Goal: Information Seeking & Learning: Learn about a topic

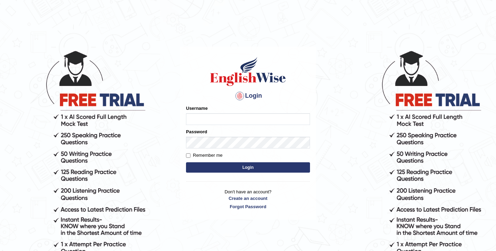
type input "SandhyaG"
click at [240, 166] on button "Login" at bounding box center [248, 167] width 124 height 10
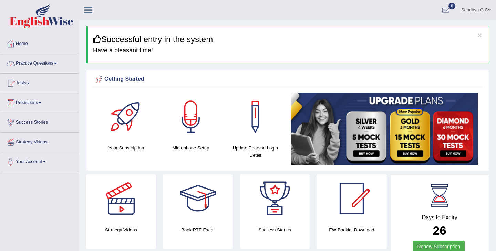
click at [56, 59] on link "Practice Questions" at bounding box center [39, 62] width 79 height 17
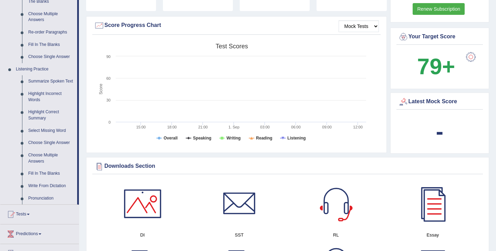
scroll to position [237, 0]
click at [36, 179] on link "Fill In The Blanks" at bounding box center [51, 173] width 52 height 12
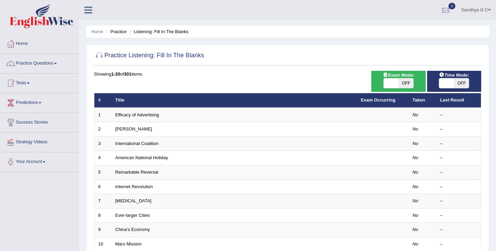
click at [394, 83] on span at bounding box center [391, 83] width 15 height 10
checkbox input "true"
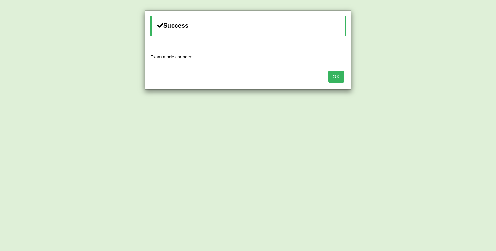
click at [334, 75] on button "OK" at bounding box center [336, 77] width 16 height 12
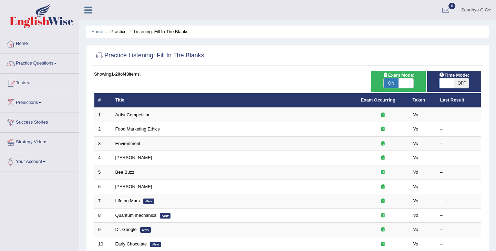
click at [453, 84] on span at bounding box center [446, 83] width 15 height 10
checkbox input "true"
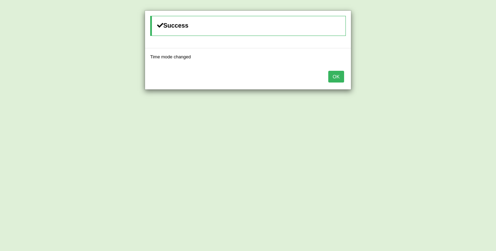
click at [338, 77] on button "OK" at bounding box center [336, 77] width 16 height 12
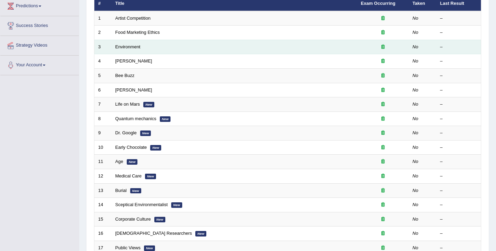
scroll to position [111, 0]
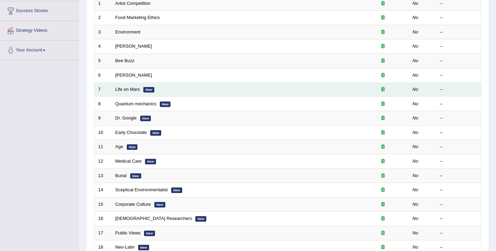
click at [251, 89] on td "Life on Mars New" at bounding box center [235, 89] width 246 height 14
click at [129, 89] on link "Life on Mars" at bounding box center [127, 88] width 25 height 5
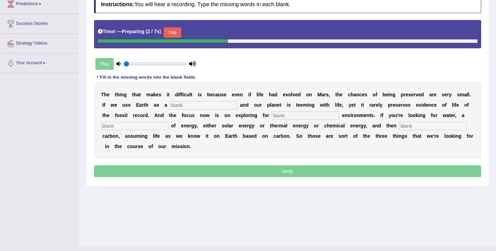
scroll to position [111, 0]
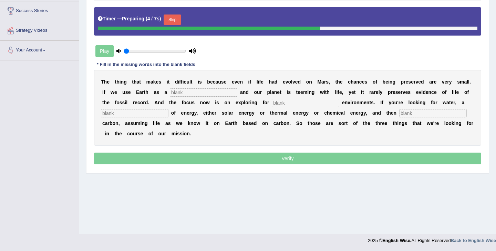
click at [212, 92] on input "text" at bounding box center [204, 92] width 68 height 8
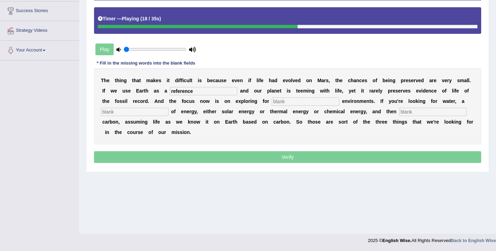
type input "reference"
click at [277, 101] on input "text" at bounding box center [306, 101] width 68 height 8
click at [134, 113] on input "text" at bounding box center [135, 112] width 68 height 8
type input "source"
click at [399, 113] on input "text" at bounding box center [433, 112] width 68 height 8
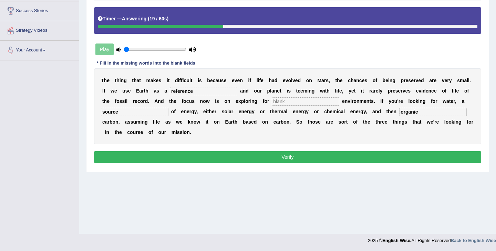
type input "organic"
click at [284, 155] on button "Verify" at bounding box center [287, 157] width 387 height 12
click at [284, 153] on button "Verify" at bounding box center [287, 157] width 387 height 12
click at [109, 48] on div "Play" at bounding box center [145, 49] width 103 height 17
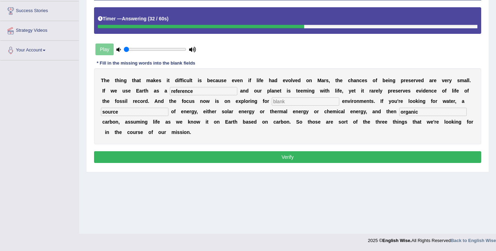
click at [282, 98] on input "text" at bounding box center [306, 101] width 68 height 8
type input "teritory"
click at [265, 160] on button "Verify" at bounding box center [287, 157] width 387 height 12
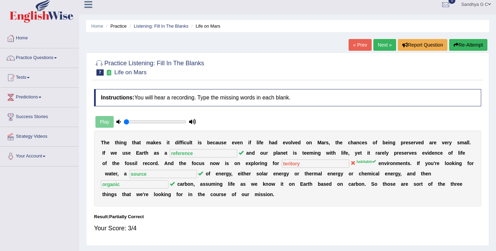
scroll to position [5, 0]
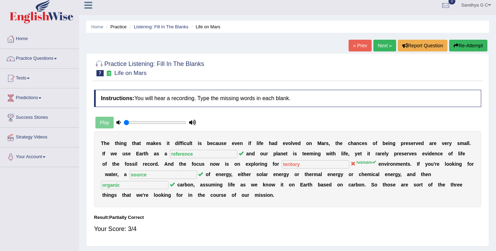
click at [379, 44] on link "Next »" at bounding box center [385, 46] width 23 height 12
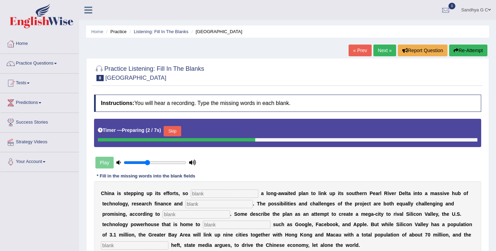
type input "0.4"
click at [147, 162] on input "range" at bounding box center [155, 163] width 63 height 6
click at [202, 194] on input "text" at bounding box center [225, 193] width 68 height 8
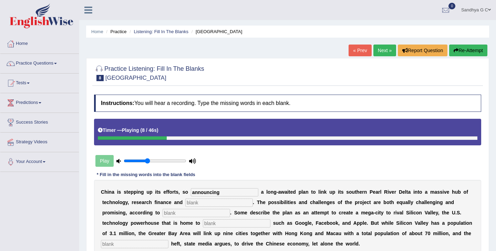
type input "announcing"
click at [210, 203] on input "text" at bounding box center [219, 202] width 68 height 8
type input "innovation"
click at [163, 213] on input "text" at bounding box center [197, 212] width 68 height 8
type input "analysis"
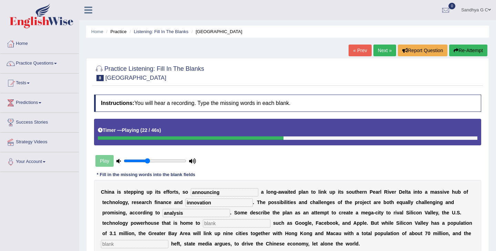
click at [203, 219] on input "text" at bounding box center [237, 223] width 68 height 8
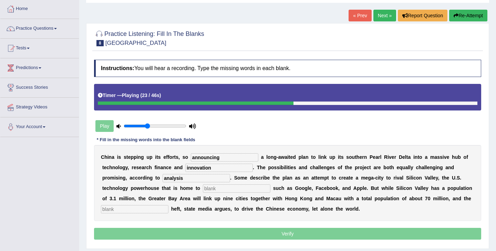
scroll to position [44, 0]
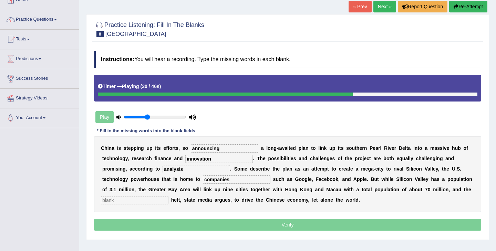
type input "companies"
click at [127, 203] on input "text" at bounding box center [135, 200] width 68 height 8
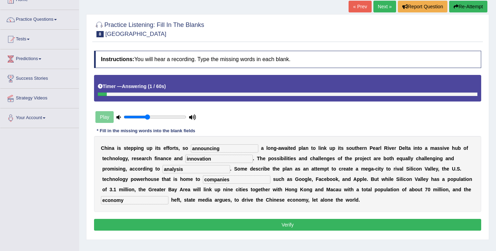
type input "economy"
click at [262, 216] on div "Instructions: You will hear a recording. Type the missing words in each blank. …" at bounding box center [287, 141] width 391 height 188
click at [262, 226] on button "Verify" at bounding box center [287, 224] width 387 height 12
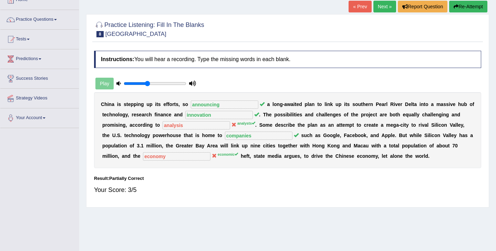
scroll to position [0, 0]
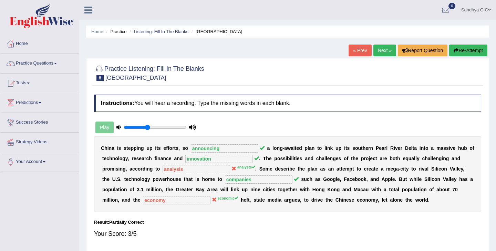
click at [389, 49] on link "Next »" at bounding box center [385, 50] width 23 height 12
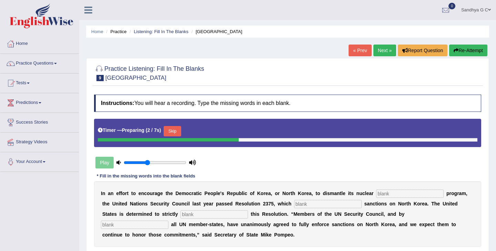
click at [176, 132] on button "Skip" at bounding box center [172, 131] width 17 height 10
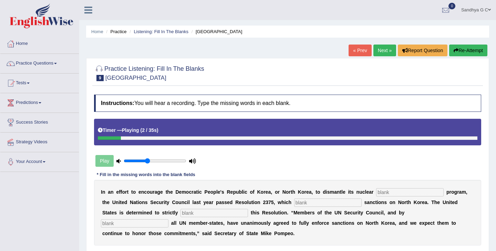
click at [411, 195] on input "text" at bounding box center [410, 192] width 68 height 8
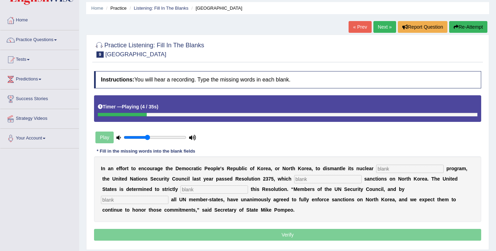
scroll to position [25, 0]
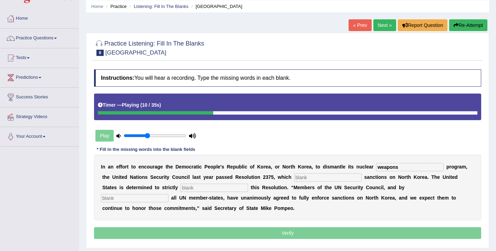
type input "weapons"
click at [313, 180] on input "text" at bounding box center [328, 177] width 68 height 8
type input "imposes"
click at [181, 192] on div "I n a n e f f o r t t o e n c o u r a g e t h e D e m o c r a t i c P e o p l e…" at bounding box center [287, 186] width 387 height 65
click at [181, 189] on input "text" at bounding box center [215, 187] width 68 height 8
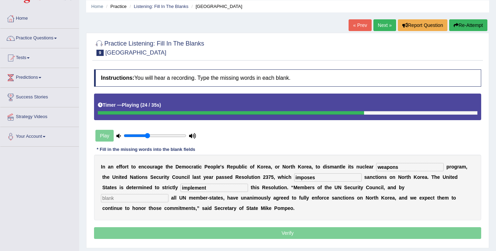
type input "implement"
click at [169, 194] on input "text" at bounding box center [135, 198] width 68 height 8
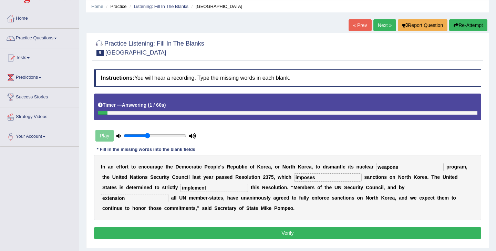
type input "extension"
click at [275, 236] on button "Verify" at bounding box center [287, 233] width 387 height 12
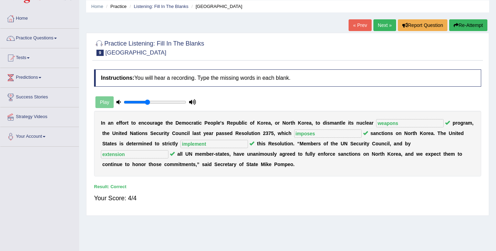
click at [385, 22] on link "Next »" at bounding box center [385, 25] width 23 height 12
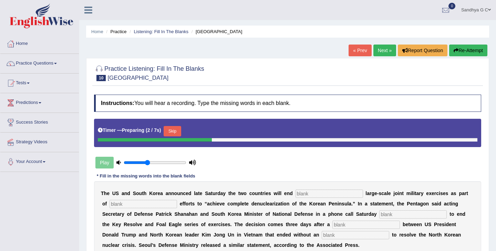
click at [308, 195] on input "text" at bounding box center [330, 193] width 68 height 8
click at [178, 125] on div "Timer — Preparing ( 4 / 7s ) Skip" at bounding box center [288, 131] width 380 height 14
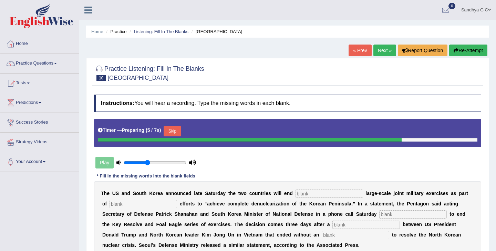
click at [177, 128] on button "Skip" at bounding box center [172, 131] width 17 height 10
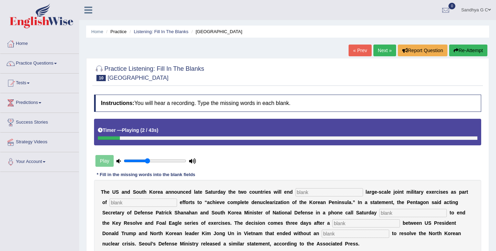
click at [322, 191] on input "text" at bounding box center [330, 192] width 68 height 8
type input "annual"
click at [123, 203] on input "text" at bounding box center [144, 202] width 68 height 8
type input "diplomatic"
click at [379, 212] on input "text" at bounding box center [413, 212] width 68 height 8
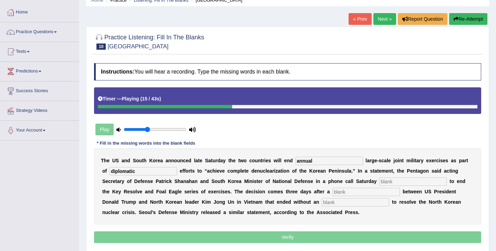
scroll to position [30, 0]
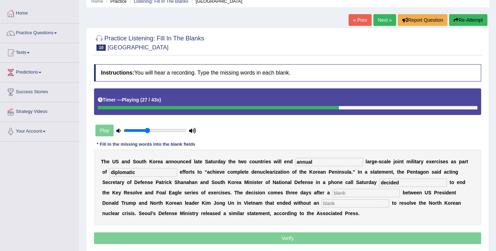
type input "decided"
click at [333, 193] on input "text" at bounding box center [367, 193] width 68 height 8
type input "summit"
click at [322, 206] on input "text" at bounding box center [356, 203] width 68 height 8
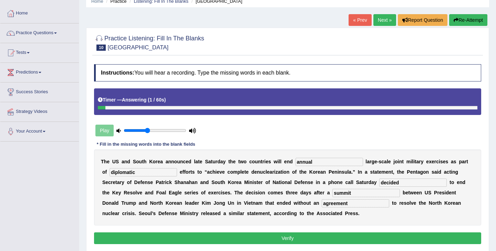
type input "agreement"
click at [302, 237] on button "Verify" at bounding box center [287, 238] width 387 height 12
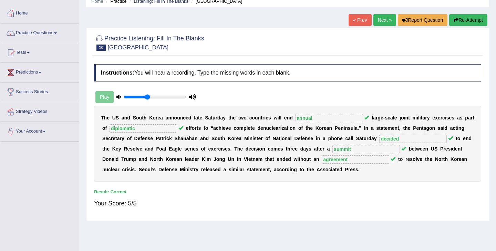
click at [382, 23] on link "Next »" at bounding box center [385, 20] width 23 height 12
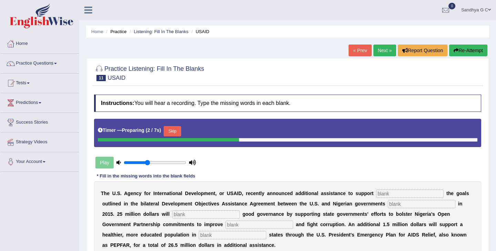
click at [177, 132] on button "Skip" at bounding box center [172, 131] width 17 height 10
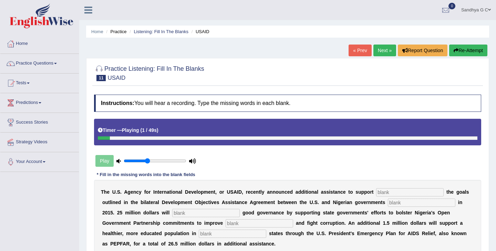
click at [381, 194] on input "text" at bounding box center [410, 192] width 68 height 8
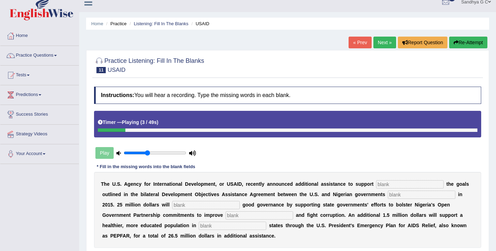
scroll to position [9, 0]
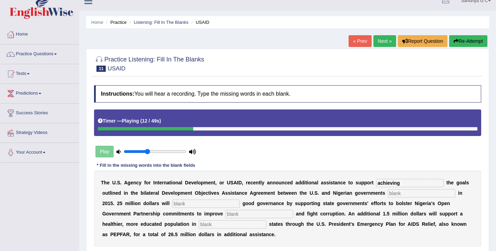
type input "achieving"
click at [398, 196] on input "text" at bounding box center [422, 193] width 68 height 8
type input "signed"
click at [175, 203] on input "text" at bounding box center [206, 203] width 68 height 8
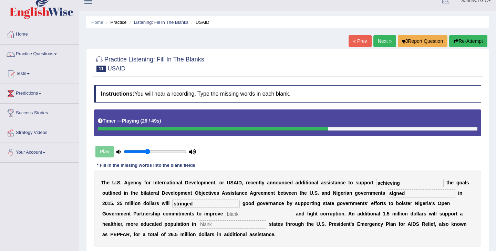
type input "stringed"
click at [226, 215] on input "text" at bounding box center [260, 214] width 68 height 8
type input "transparency"
click at [199, 226] on input "text" at bounding box center [233, 224] width 68 height 8
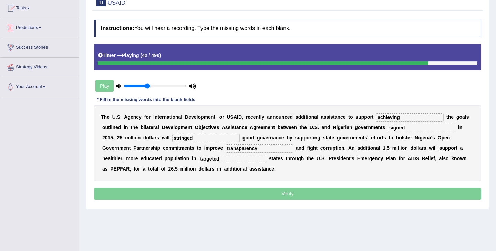
scroll to position [75, 0]
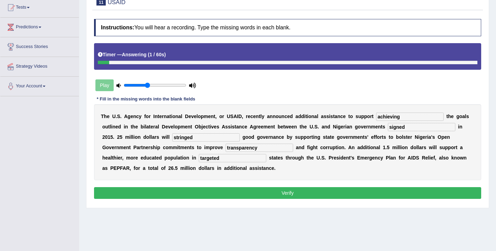
type input "targeted"
click at [283, 190] on button "Verify" at bounding box center [287, 193] width 387 height 12
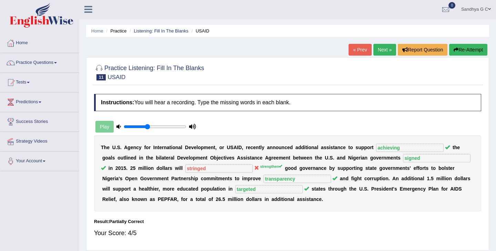
scroll to position [0, 0]
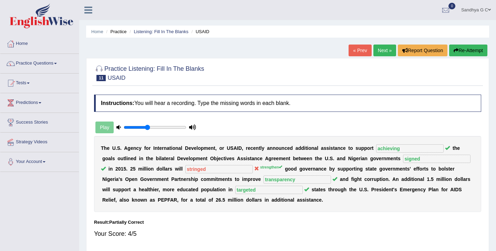
click at [385, 49] on link "Next »" at bounding box center [385, 50] width 23 height 12
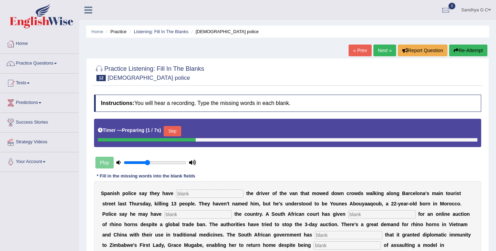
click at [197, 195] on input "text" at bounding box center [210, 193] width 68 height 8
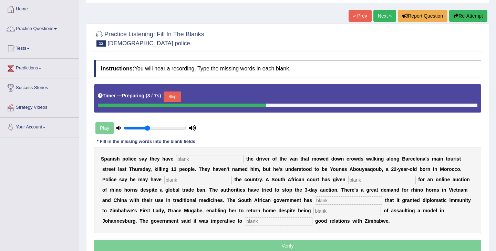
scroll to position [36, 0]
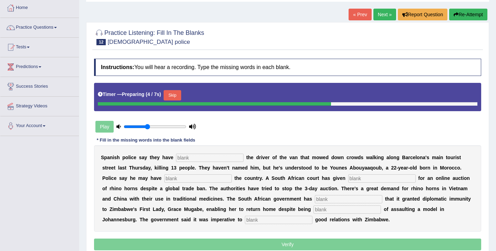
click at [175, 92] on button "Skip" at bounding box center [172, 95] width 17 height 10
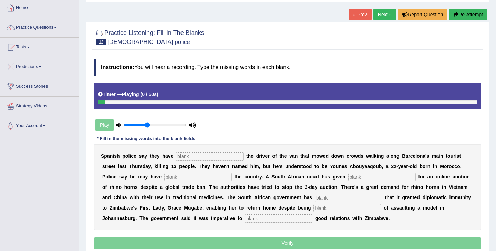
click at [189, 154] on input "text" at bounding box center [210, 156] width 68 height 8
type input "identified"
click at [153, 181] on div "S p a n i s h p o l i c e s a y t h e y h a v e identified t h e d r i v e r o …" at bounding box center [287, 187] width 387 height 86
click at [164, 178] on input "text" at bounding box center [198, 177] width 68 height 8
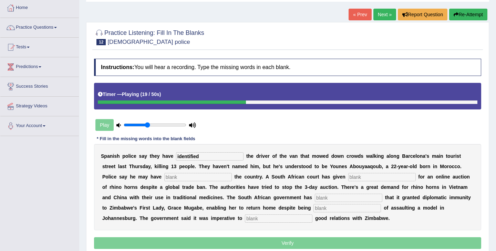
click at [348, 179] on input "text" at bounding box center [382, 177] width 68 height 8
type input "information"
click at [286, 202] on div "S p a n i s h p o l i c e s a y t h e y h a v e identified t h e d r i v e r o …" at bounding box center [287, 187] width 387 height 86
click at [315, 198] on input "text" at bounding box center [349, 197] width 68 height 8
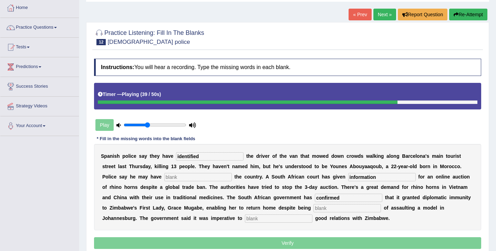
type input "confirmed"
click at [314, 210] on input "text" at bounding box center [348, 208] width 68 height 8
type input "accussed"
click at [245, 218] on input "text" at bounding box center [279, 218] width 68 height 8
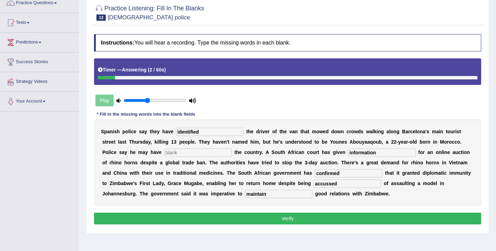
scroll to position [61, 0]
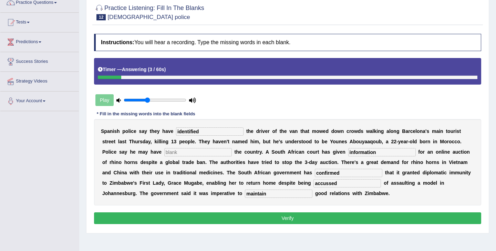
type input "maintain"
click at [259, 218] on button "Verify" at bounding box center [287, 218] width 387 height 12
click at [106, 80] on div "Timer — Answering ( 9 / 60s )" at bounding box center [287, 71] width 387 height 27
click at [117, 71] on h5 "Timer — Answering ( 10 / 60s )" at bounding box center [133, 69] width 71 height 5
click at [166, 155] on input "text" at bounding box center [198, 152] width 68 height 8
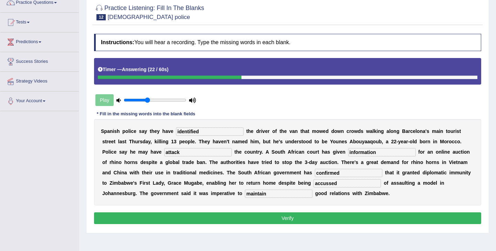
type input "attack"
click at [258, 218] on button "Verify" at bounding box center [287, 218] width 387 height 12
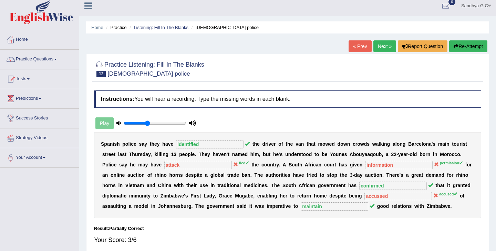
scroll to position [0, 0]
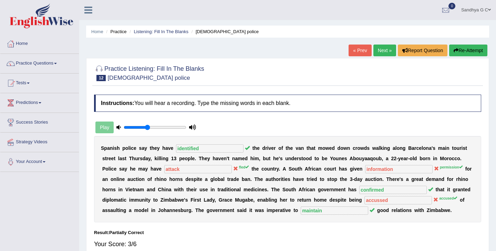
click at [466, 47] on button "Re-Attempt" at bounding box center [468, 50] width 38 height 12
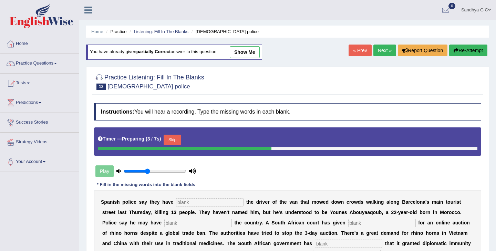
click at [179, 139] on button "Skip" at bounding box center [172, 139] width 17 height 10
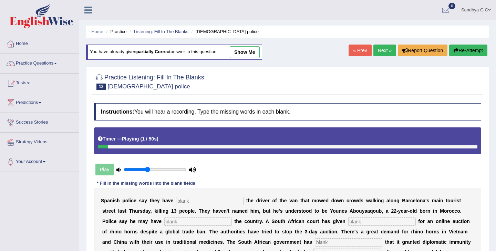
click at [184, 201] on input "text" at bounding box center [210, 200] width 68 height 8
type input "identified"
click at [164, 223] on input "text" at bounding box center [198, 221] width 68 height 8
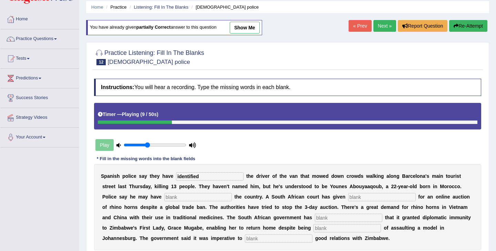
scroll to position [25, 0]
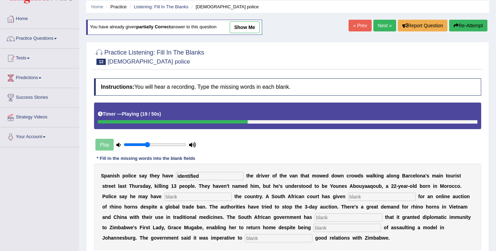
click at [348, 197] on input "text" at bounding box center [382, 196] width 68 height 8
type input "information"
click at [315, 217] on input "text" at bounding box center [349, 217] width 68 height 8
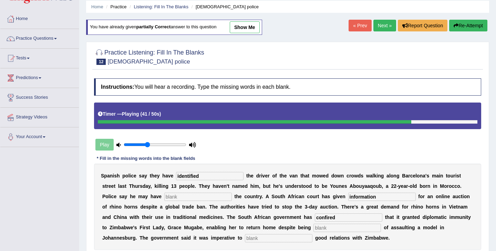
type input "confired"
click at [314, 228] on input "text" at bounding box center [348, 227] width 68 height 8
type input "accused"
click at [245, 239] on input "text" at bounding box center [279, 238] width 68 height 8
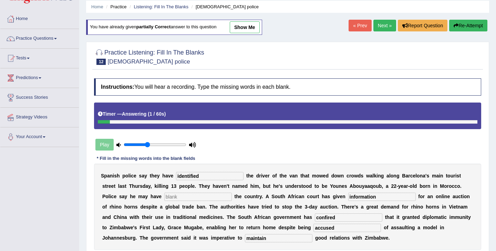
type input "maintain"
click at [315, 220] on input "confired" at bounding box center [349, 217] width 68 height 8
type input "confirmed"
click at [164, 196] on input "text" at bounding box center [198, 196] width 68 height 8
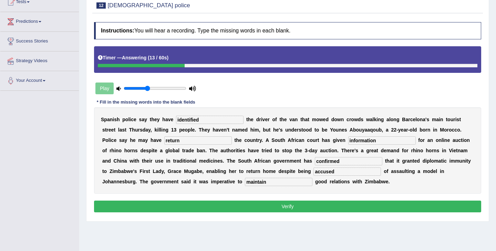
scroll to position [84, 0]
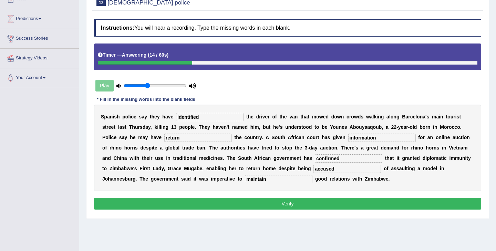
type input "return"
click at [230, 199] on button "Verify" at bounding box center [287, 203] width 387 height 12
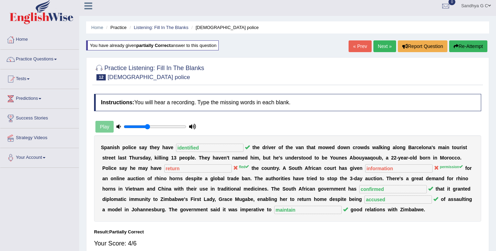
scroll to position [0, 0]
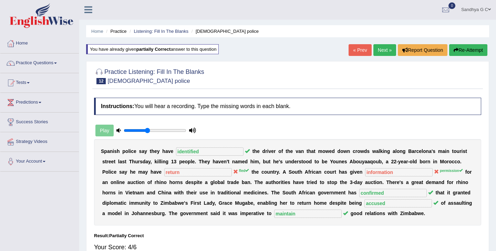
click at [384, 51] on link "Next »" at bounding box center [385, 50] width 23 height 12
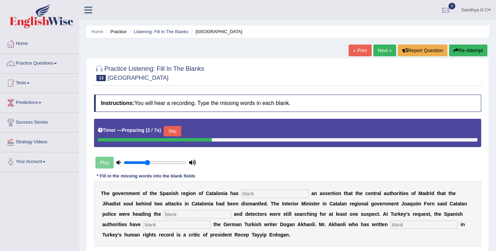
click at [172, 134] on button "Skip" at bounding box center [172, 131] width 17 height 10
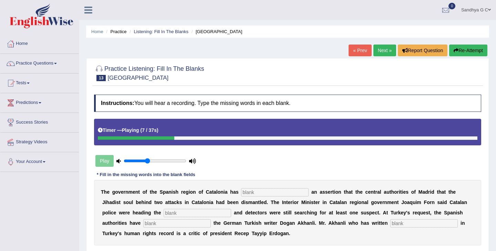
click at [264, 193] on input "text" at bounding box center [275, 192] width 68 height 8
click at [170, 216] on input "text" at bounding box center [198, 212] width 68 height 8
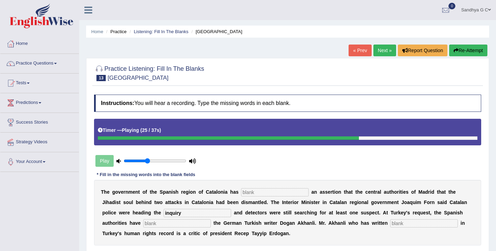
type input "inquiry"
click at [151, 223] on input "text" at bounding box center [177, 223] width 68 height 8
type input "arrested"
click at [390, 224] on input "text" at bounding box center [424, 223] width 68 height 8
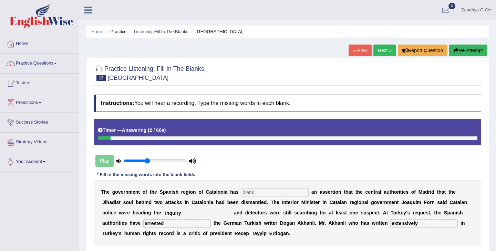
type input "extensively"
click at [279, 192] on input "text" at bounding box center [275, 192] width 68 height 8
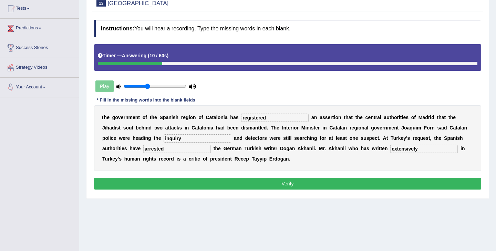
scroll to position [75, 0]
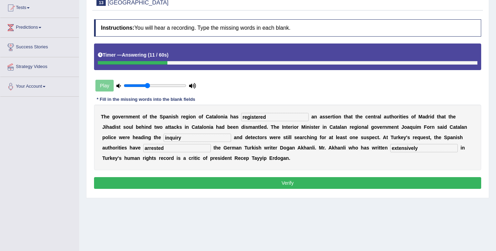
type input "registered"
click at [263, 181] on button "Verify" at bounding box center [287, 183] width 387 height 12
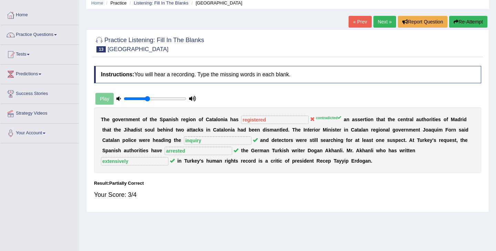
scroll to position [0, 0]
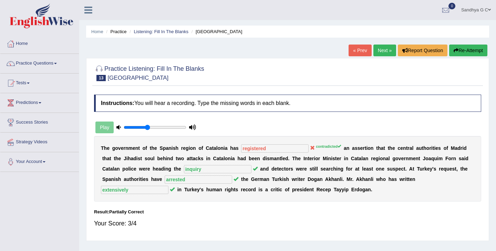
click at [384, 47] on link "Next »" at bounding box center [385, 50] width 23 height 12
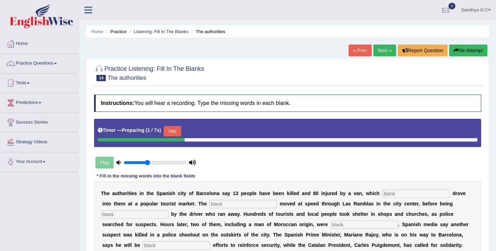
click at [178, 128] on button "Skip" at bounding box center [172, 131] width 17 height 10
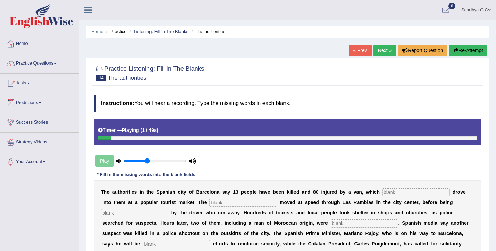
click at [393, 193] on input "text" at bounding box center [417, 192] width 68 height 8
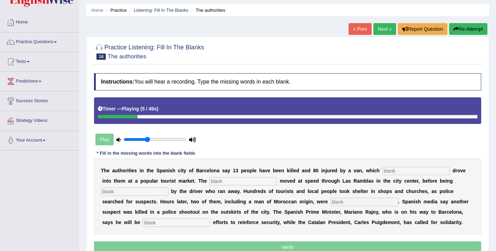
scroll to position [21, 0]
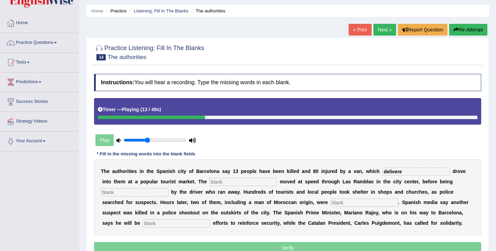
type input "delivere"
click at [227, 183] on input "text" at bounding box center [244, 181] width 68 height 8
click at [139, 197] on div "T h e a u t h o r i t i e s i n t h e S p a n i s h c i t y o f B a r c e l o n…" at bounding box center [287, 197] width 387 height 76
click at [137, 192] on input "text" at bounding box center [135, 192] width 68 height 8
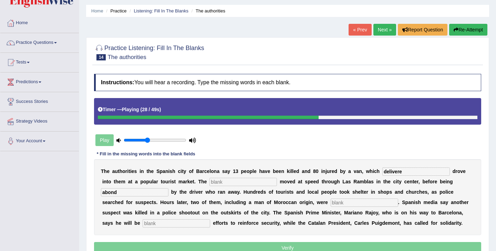
type input "abond"
click at [331, 205] on input "text" at bounding box center [365, 202] width 68 height 8
type input "arrested"
click at [143, 223] on input "text" at bounding box center [177, 223] width 68 height 8
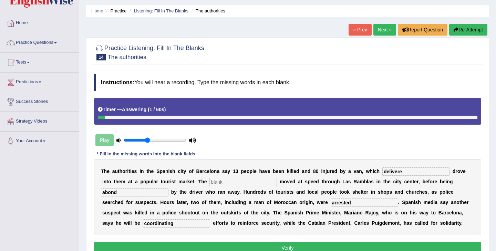
type input "coordinating"
click at [406, 172] on input "delivere" at bounding box center [417, 171] width 68 height 8
type input "delivered"
click at [122, 190] on input "abond" at bounding box center [135, 192] width 68 height 8
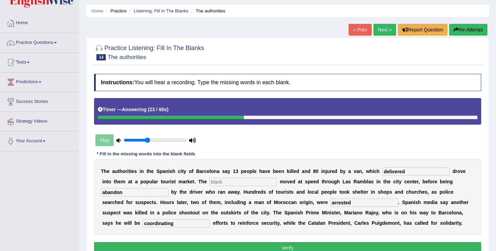
type input "abandon"
click at [223, 182] on input "text" at bounding box center [244, 181] width 68 height 8
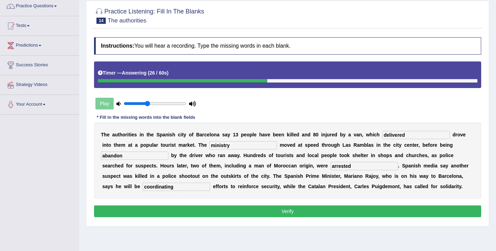
scroll to position [60, 0]
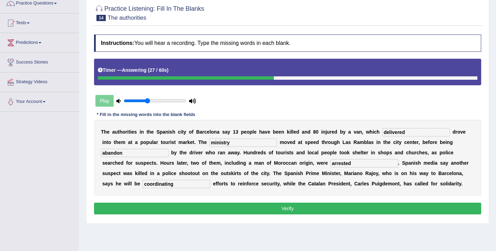
type input "ministry"
click at [257, 207] on button "Verify" at bounding box center [287, 208] width 387 height 12
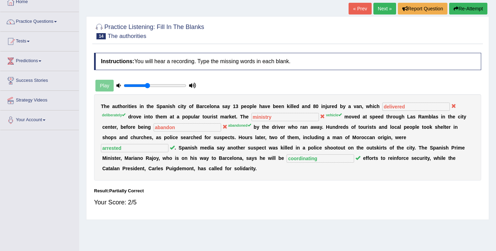
scroll to position [0, 0]
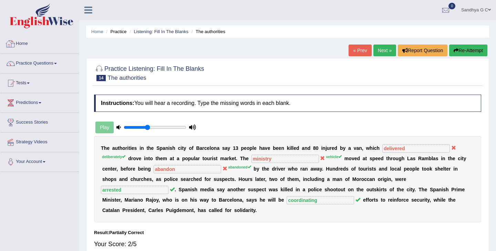
click at [29, 47] on link "Home" at bounding box center [39, 42] width 79 height 17
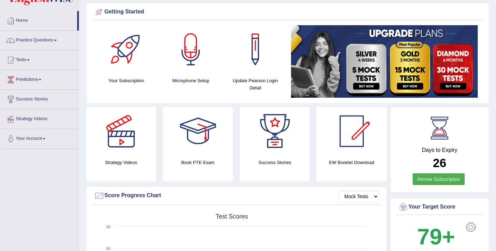
scroll to position [28, 0]
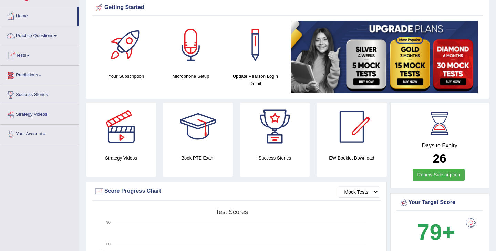
click at [63, 39] on link "Practice Questions" at bounding box center [39, 34] width 79 height 17
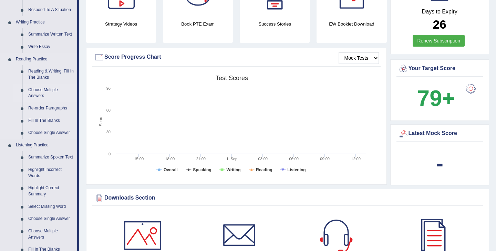
scroll to position [162, 0]
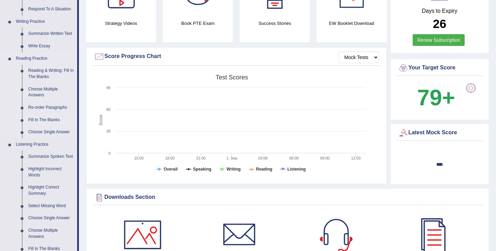
click at [46, 117] on link "Fill In The Blanks" at bounding box center [51, 120] width 52 height 12
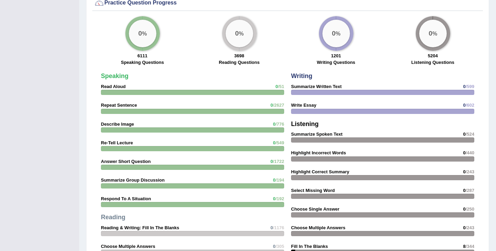
scroll to position [533, 0]
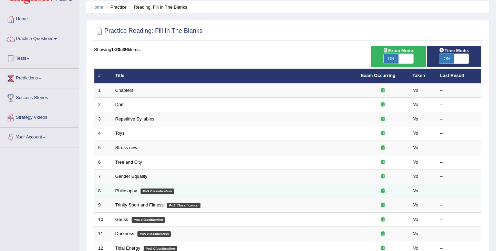
scroll to position [26, 0]
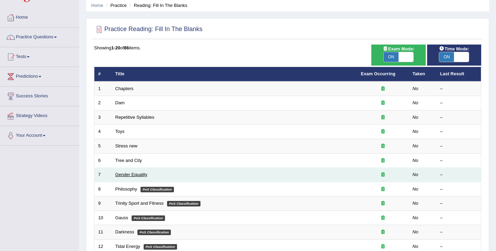
click at [122, 174] on link "Gender Equality" at bounding box center [131, 174] width 32 height 5
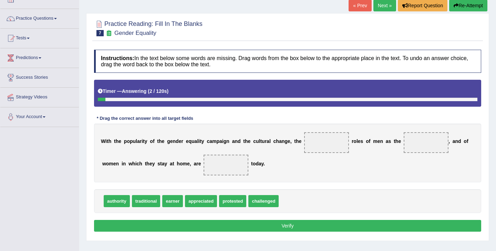
scroll to position [46, 0]
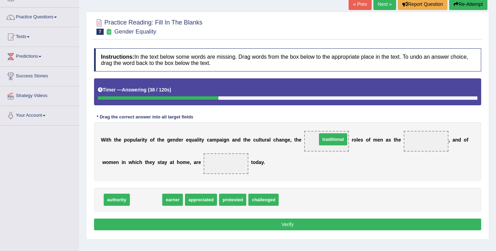
drag, startPoint x: 144, startPoint y: 198, endPoint x: 329, endPoint y: 136, distance: 195.0
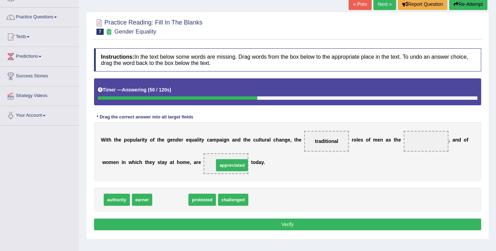
drag, startPoint x: 174, startPoint y: 200, endPoint x: 235, endPoint y: 166, distance: 70.7
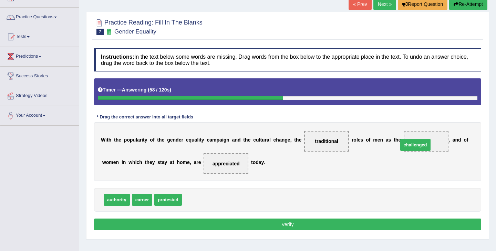
drag, startPoint x: 200, startPoint y: 202, endPoint x: 416, endPoint y: 143, distance: 224.2
click at [298, 228] on button "Verify" at bounding box center [287, 224] width 387 height 12
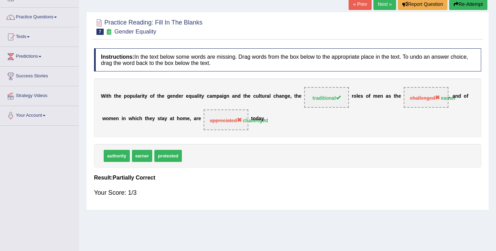
click at [379, 6] on link "Next »" at bounding box center [385, 4] width 23 height 12
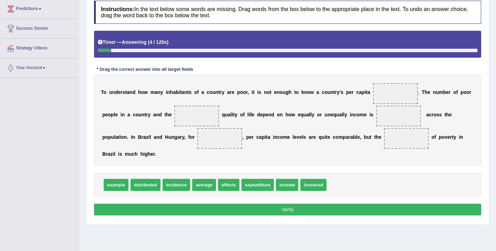
scroll to position [92, 0]
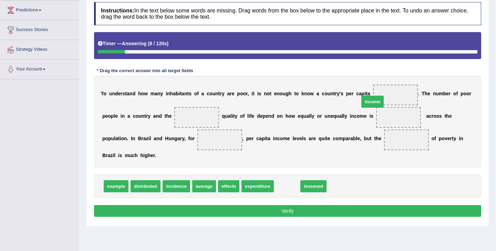
drag, startPoint x: 288, startPoint y: 185, endPoint x: 381, endPoint y: 100, distance: 126.1
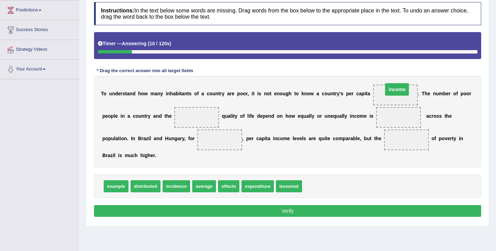
drag, startPoint x: 396, startPoint y: 119, endPoint x: 395, endPoint y: 91, distance: 27.9
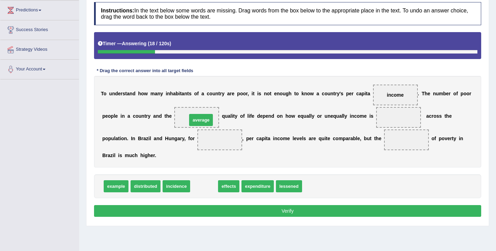
drag, startPoint x: 201, startPoint y: 186, endPoint x: 197, endPoint y: 119, distance: 66.9
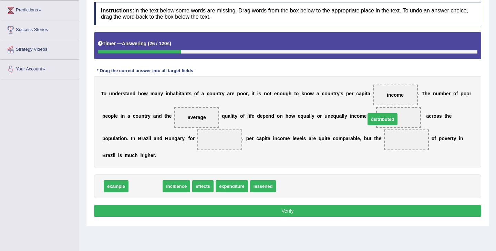
drag, startPoint x: 147, startPoint y: 186, endPoint x: 386, endPoint y: 120, distance: 247.7
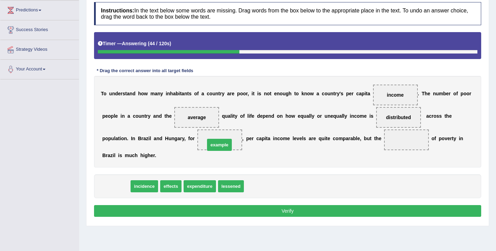
drag, startPoint x: 120, startPoint y: 187, endPoint x: 225, endPoint y: 146, distance: 113.1
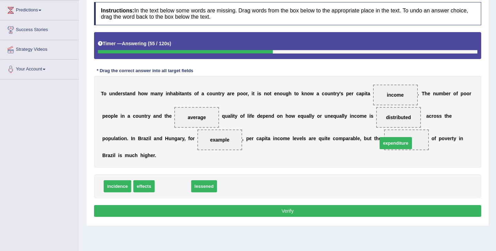
drag, startPoint x: 177, startPoint y: 185, endPoint x: 400, endPoint y: 142, distance: 227.1
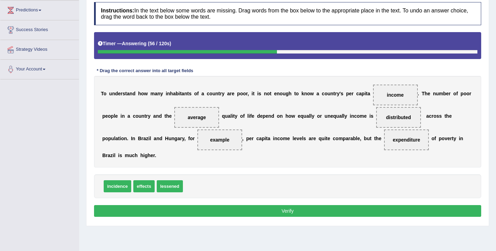
click at [286, 210] on button "Verify" at bounding box center [287, 211] width 387 height 12
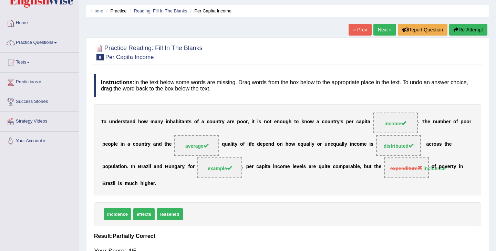
scroll to position [19, 0]
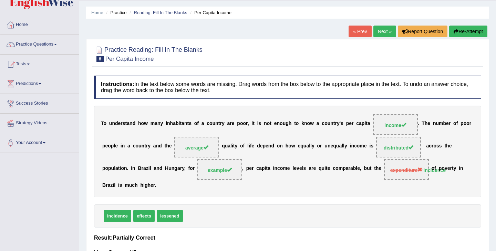
click at [382, 24] on div "Home Practice Reading: Fill In The Blanks Per Capita Income « Prev Next » Repor…" at bounding box center [287, 153] width 417 height 345
click at [378, 32] on link "Next »" at bounding box center [385, 32] width 23 height 12
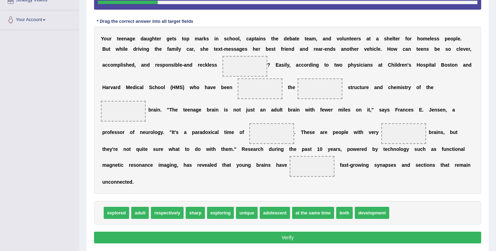
scroll to position [143, 0]
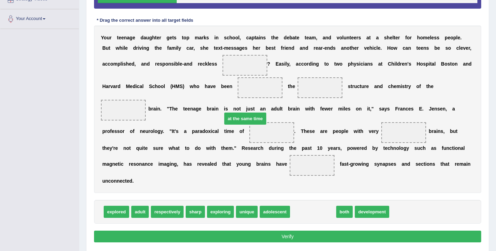
drag, startPoint x: 309, startPoint y: 213, endPoint x: 243, endPoint y: 120, distance: 114.6
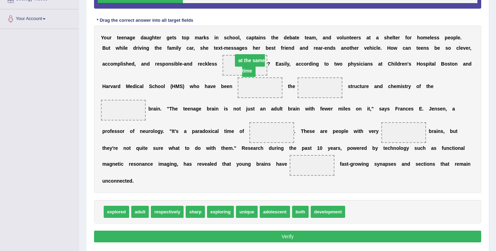
drag, startPoint x: 268, startPoint y: 133, endPoint x: 245, endPoint y: 61, distance: 75.5
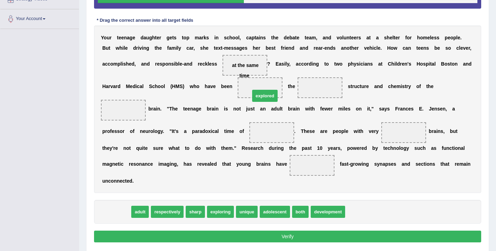
drag, startPoint x: 115, startPoint y: 215, endPoint x: 264, endPoint y: 99, distance: 188.1
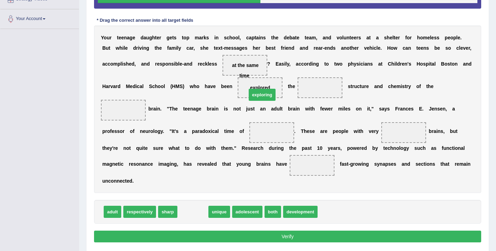
drag, startPoint x: 191, startPoint y: 214, endPoint x: 259, endPoint y: 95, distance: 137.0
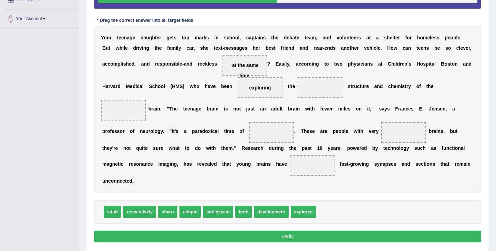
drag, startPoint x: 264, startPoint y: 94, endPoint x: 315, endPoint y: 176, distance: 96.7
click at [315, 176] on div "Y o u r t e e n a g e d a u g h t e r g e t s t o p m a r k s i n s c h o o l ,…" at bounding box center [287, 109] width 387 height 167
drag, startPoint x: 191, startPoint y: 212, endPoint x: 318, endPoint y: 96, distance: 172.7
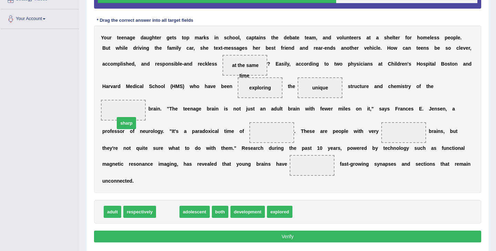
drag, startPoint x: 166, startPoint y: 212, endPoint x: 124, endPoint y: 122, distance: 99.3
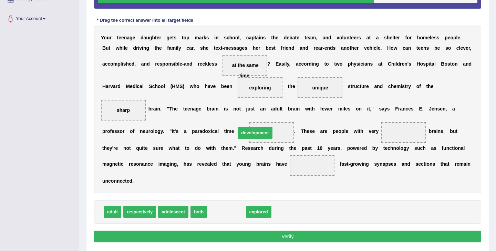
drag, startPoint x: 230, startPoint y: 209, endPoint x: 259, endPoint y: 130, distance: 84.2
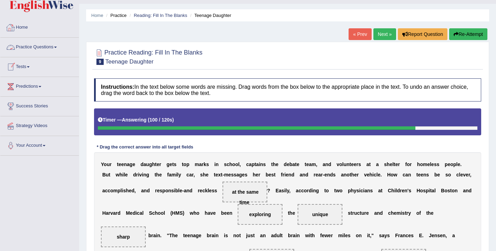
scroll to position [14, 0]
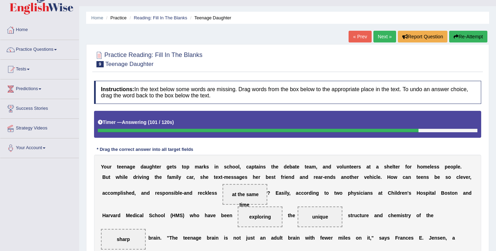
click at [54, 49] on link "Practice Questions" at bounding box center [39, 48] width 79 height 17
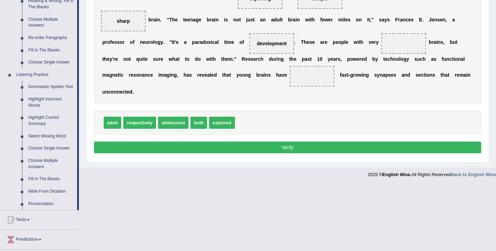
scroll to position [232, 0]
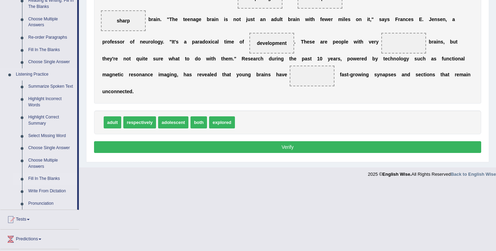
click at [39, 185] on link "Fill In The Blanks" at bounding box center [51, 178] width 52 height 12
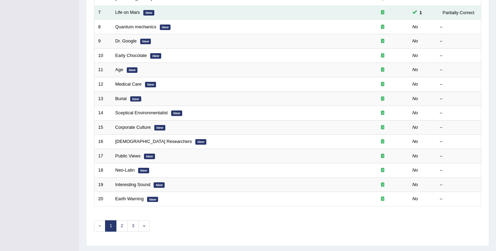
scroll to position [189, 0]
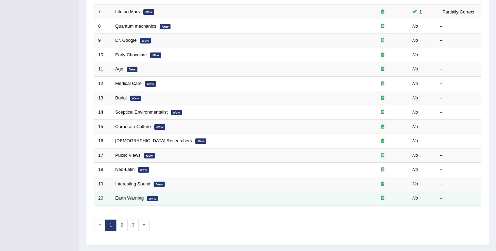
click at [314, 203] on td "Earth Warning New" at bounding box center [234, 198] width 245 height 14
click at [131, 198] on link "Earth Warning" at bounding box center [129, 197] width 29 height 5
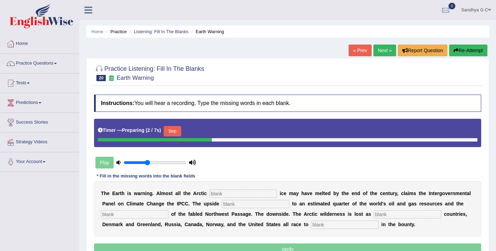
click at [224, 195] on input "text" at bounding box center [244, 193] width 68 height 8
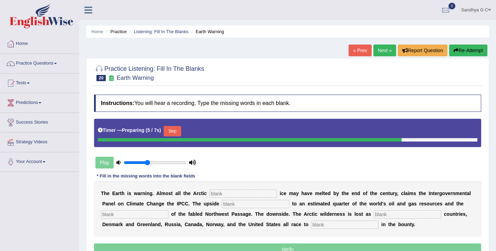
click at [178, 128] on button "Skip" at bounding box center [172, 131] width 17 height 10
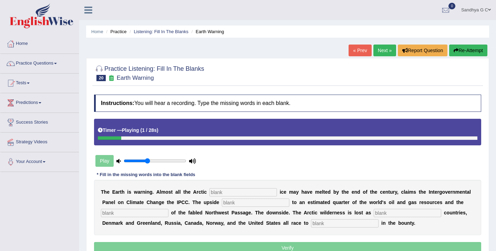
click at [220, 194] on input "text" at bounding box center [244, 192] width 68 height 8
type input "summer"
click at [231, 205] on input "text" at bounding box center [256, 202] width 68 height 8
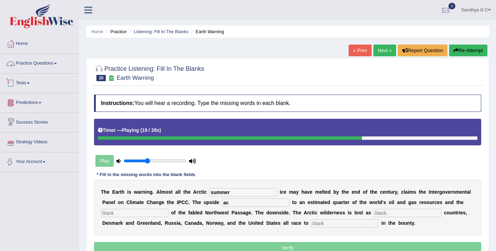
type input "ac"
click at [53, 62] on link "Practice Questions" at bounding box center [39, 62] width 79 height 17
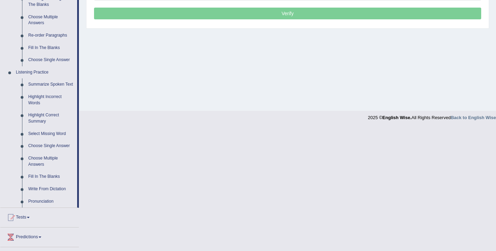
scroll to position [235, 0]
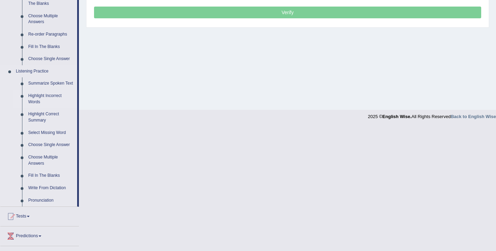
click at [42, 101] on link "Highlight Incorrect Words" at bounding box center [51, 99] width 52 height 18
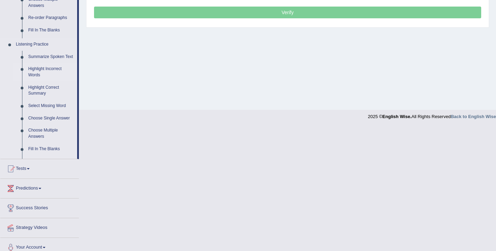
scroll to position [111, 0]
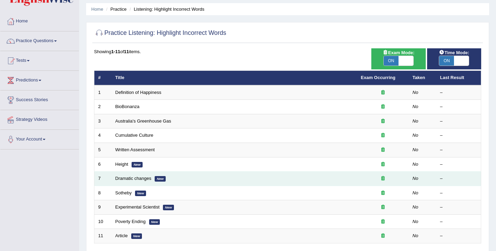
scroll to position [23, 0]
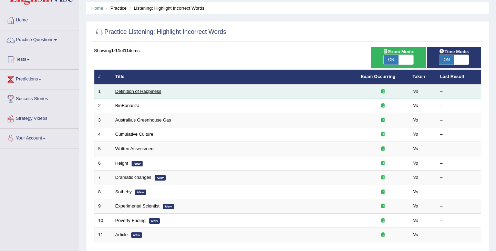
click at [146, 91] on link "Definition of Happiness" at bounding box center [138, 91] width 46 height 5
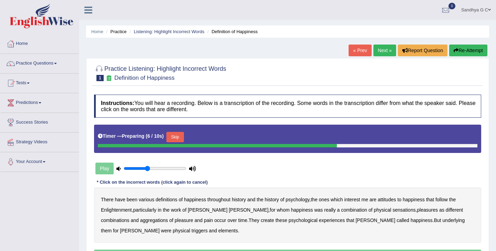
click at [173, 134] on button "Skip" at bounding box center [174, 137] width 17 height 10
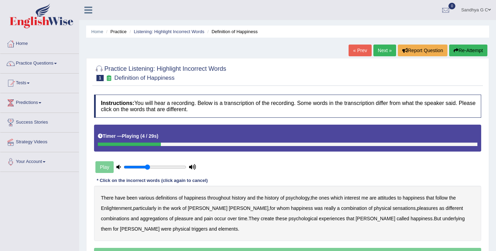
click at [301, 198] on b "psychology" at bounding box center [298, 198] width 24 height 6
click at [393, 198] on b "attitudes" at bounding box center [387, 198] width 18 height 6
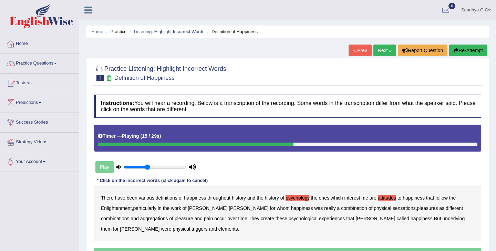
click at [393, 209] on b "sensations" at bounding box center [404, 208] width 23 height 6
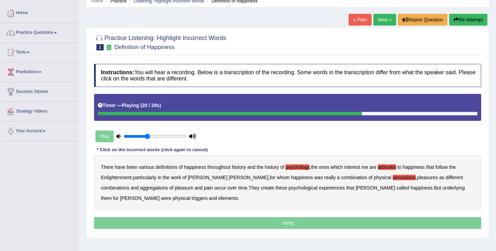
scroll to position [31, 0]
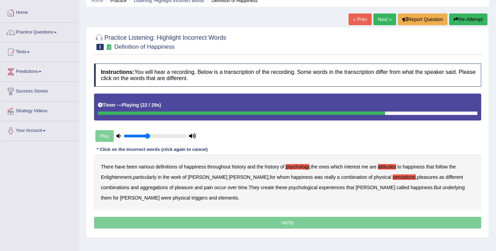
click at [261, 189] on b "create" at bounding box center [267, 187] width 13 height 6
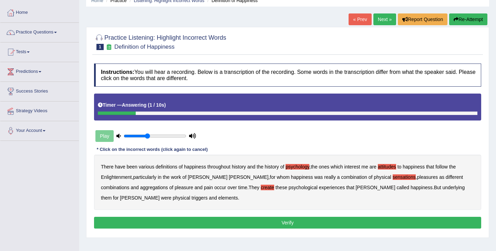
click at [218, 198] on b "elements" at bounding box center [228, 198] width 20 height 6
click at [283, 223] on button "Verify" at bounding box center [287, 222] width 387 height 12
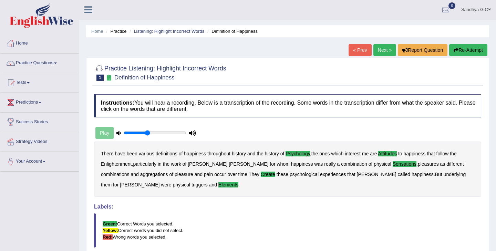
scroll to position [0, 0]
click at [385, 54] on link "Next »" at bounding box center [385, 50] width 23 height 12
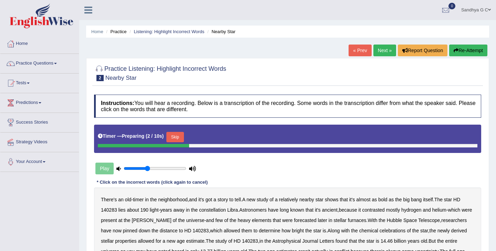
click at [181, 135] on button "Skip" at bounding box center [174, 137] width 17 height 10
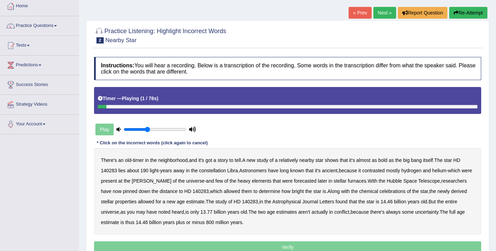
scroll to position [42, 0]
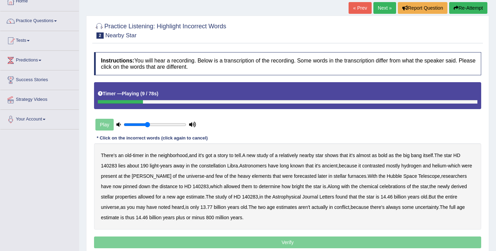
click at [387, 156] on b "bold" at bounding box center [382, 155] width 9 height 6
click at [382, 166] on b "contrasted" at bounding box center [373, 166] width 22 height 6
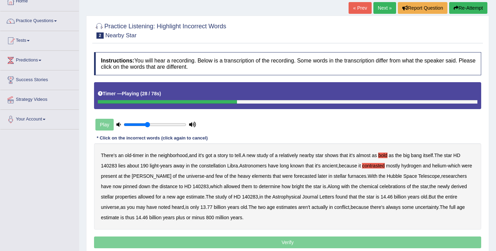
click at [294, 177] on b "forecasted" at bounding box center [305, 176] width 22 height 6
click at [394, 186] on b "celebrations" at bounding box center [393, 186] width 26 height 6
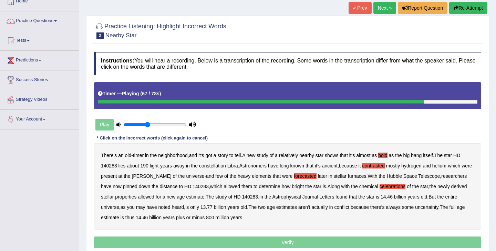
click at [295, 205] on b "estimates" at bounding box center [286, 207] width 21 height 6
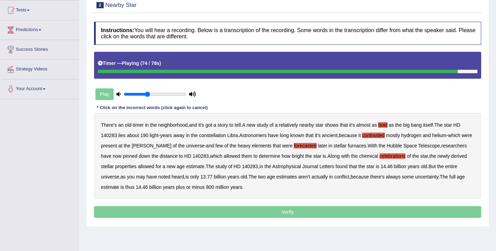
scroll to position [73, 0]
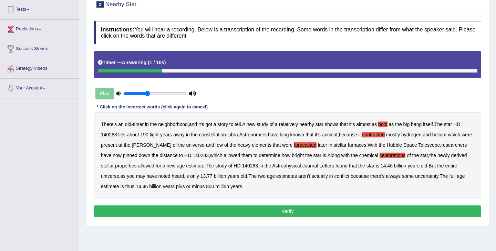
click at [271, 209] on button "Verify" at bounding box center [287, 211] width 387 height 12
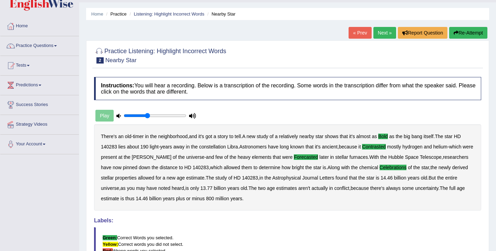
scroll to position [0, 0]
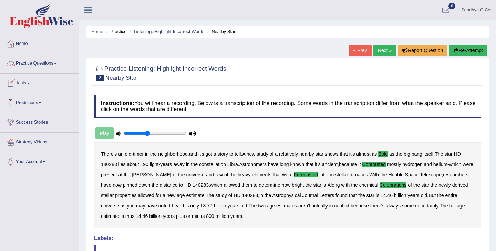
click at [63, 62] on link "Practice Questions" at bounding box center [39, 62] width 79 height 17
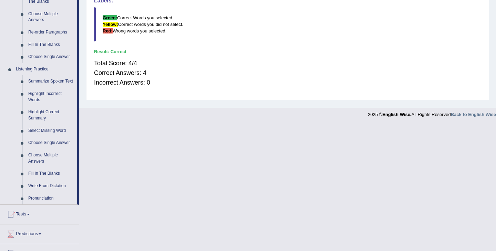
scroll to position [235, 0]
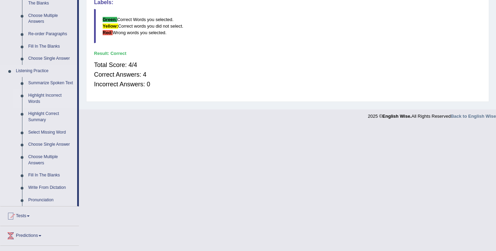
click at [45, 101] on link "Highlight Incorrect Words" at bounding box center [51, 98] width 52 height 18
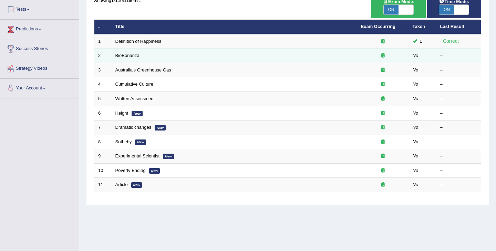
scroll to position [71, 0]
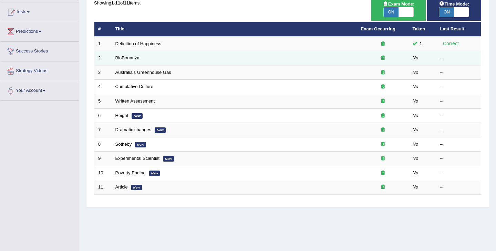
click at [131, 60] on link "BioBonanza" at bounding box center [127, 57] width 24 height 5
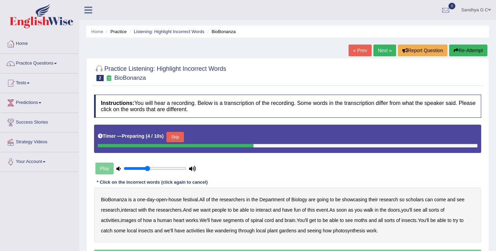
click at [178, 139] on button "Skip" at bounding box center [174, 137] width 17 height 10
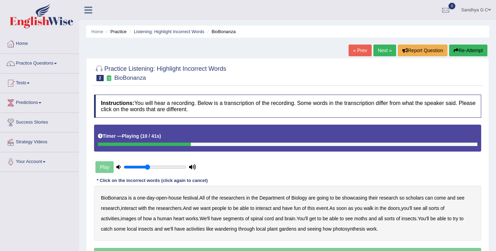
click at [418, 196] on b "scholars" at bounding box center [415, 198] width 18 height 6
click at [131, 220] on b "images" at bounding box center [129, 218] width 16 height 6
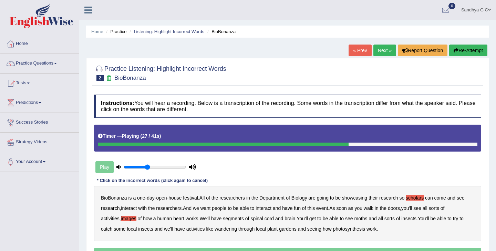
click at [238, 217] on b "segments" at bounding box center [233, 218] width 21 height 6
click at [368, 217] on b "moths" at bounding box center [361, 218] width 13 height 6
click at [227, 227] on b "wandering" at bounding box center [226, 229] width 22 height 6
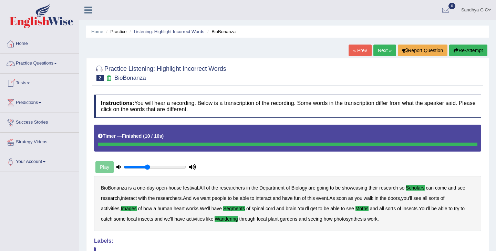
click at [46, 59] on link "Practice Questions" at bounding box center [39, 62] width 79 height 17
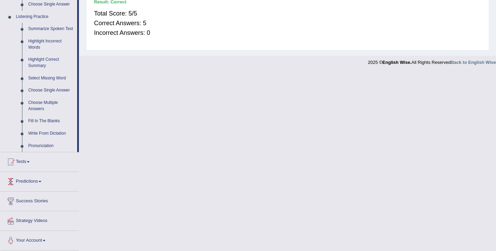
scroll to position [296, 0]
click at [47, 41] on link "Highlight Incorrect Words" at bounding box center [51, 44] width 52 height 18
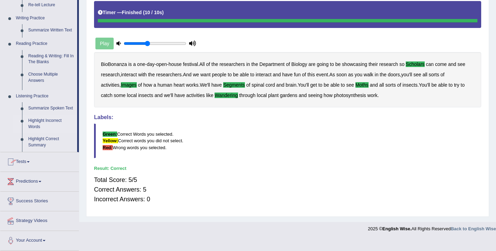
scroll to position [112, 0]
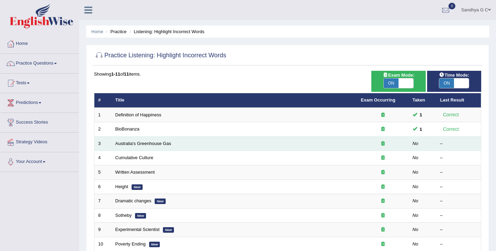
click at [112, 144] on td "Australia's Greenhouse Gas" at bounding box center [235, 143] width 246 height 14
click at [131, 142] on link "Australia's Greenhouse Gas" at bounding box center [143, 143] width 56 height 5
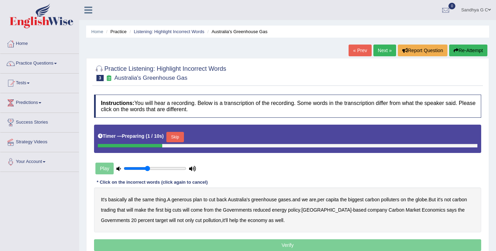
click at [183, 135] on button "Skip" at bounding box center [174, 137] width 17 height 10
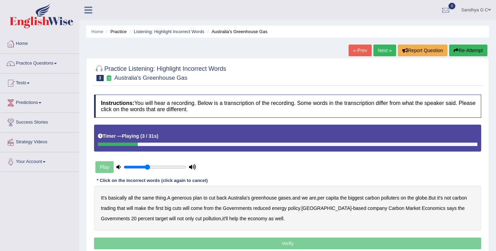
click at [185, 199] on b "generous" at bounding box center [182, 198] width 20 height 6
click at [427, 196] on b "globe" at bounding box center [422, 198] width 12 height 6
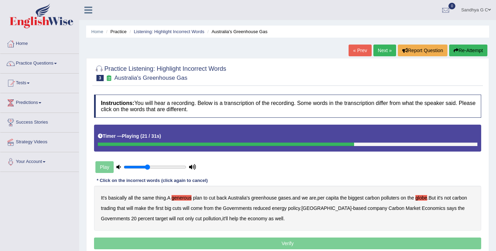
click at [300, 210] on b "policy" at bounding box center [294, 208] width 12 height 6
click at [300, 209] on b "policy" at bounding box center [294, 208] width 12 height 6
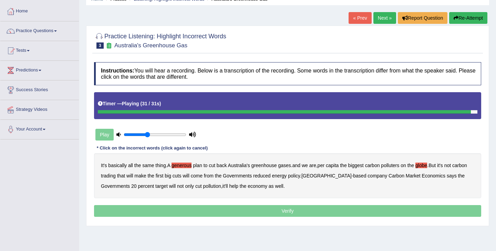
scroll to position [33, 0]
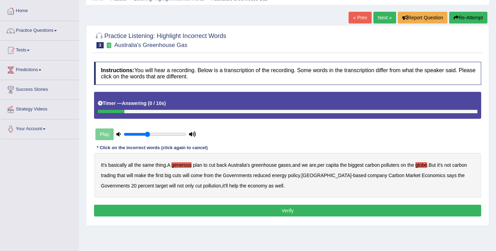
click at [288, 210] on button "Verify" at bounding box center [287, 210] width 387 height 12
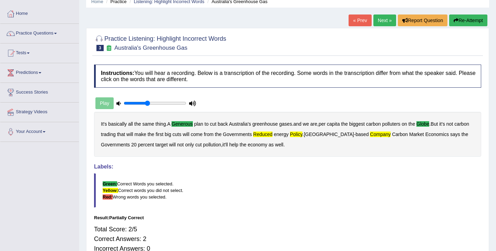
scroll to position [0, 0]
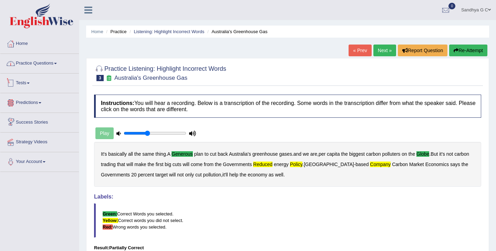
click at [58, 63] on link "Practice Questions" at bounding box center [39, 62] width 79 height 17
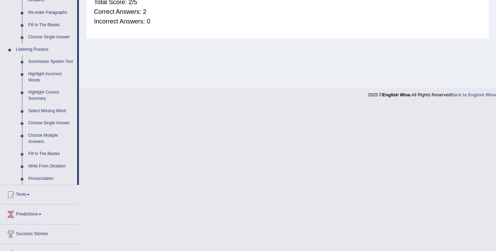
scroll to position [258, 0]
click at [47, 83] on link "Highlight Incorrect Words" at bounding box center [51, 76] width 52 height 18
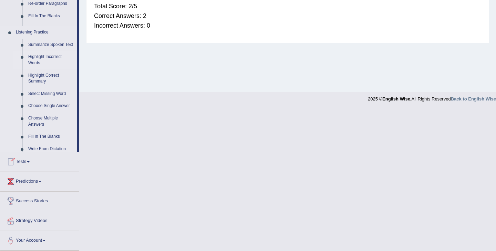
scroll to position [111, 0]
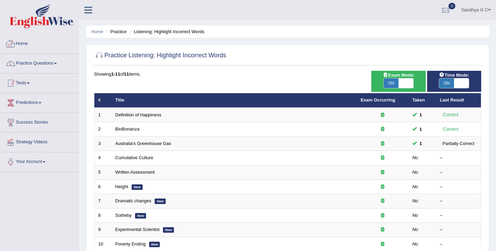
click at [26, 45] on link "Home" at bounding box center [39, 42] width 79 height 17
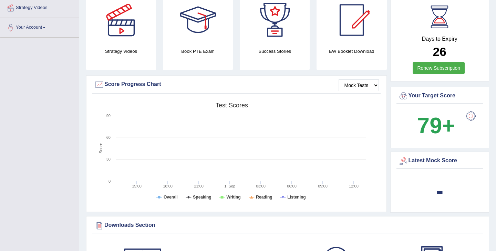
scroll to position [138, 0]
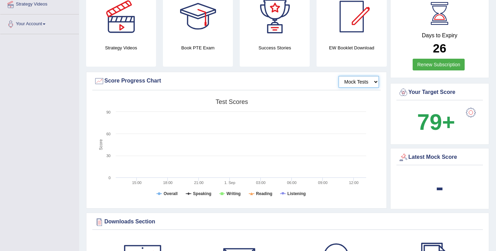
click at [360, 81] on select "Mock Tests" at bounding box center [359, 82] width 40 height 12
click at [375, 81] on select "Mock Tests" at bounding box center [359, 82] width 40 height 12
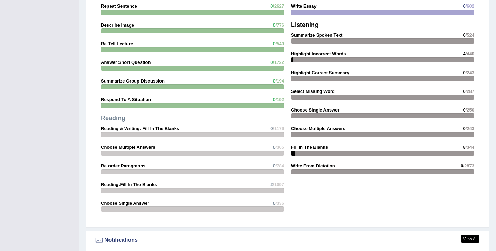
scroll to position [612, 0]
click at [323, 147] on strong "Fill In The Blanks" at bounding box center [309, 146] width 37 height 5
click at [321, 154] on div at bounding box center [382, 152] width 183 height 5
click at [465, 144] on strong "8 /344" at bounding box center [468, 146] width 11 height 7
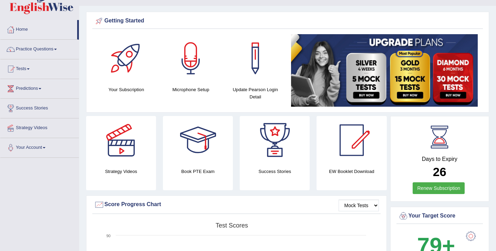
scroll to position [0, 0]
